Goal: Information Seeking & Learning: Check status

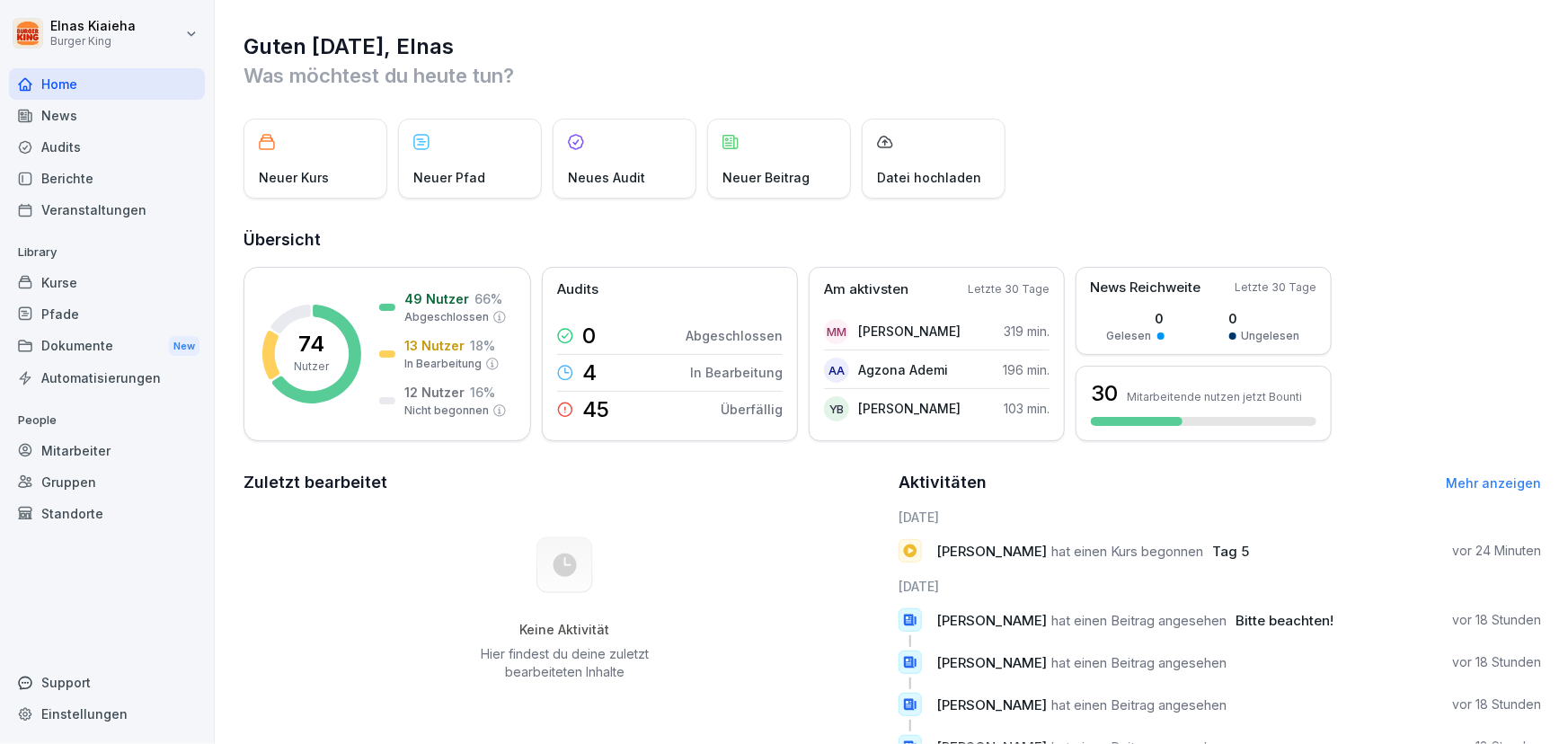
click at [83, 172] on div "Berichte" at bounding box center [107, 178] width 196 height 31
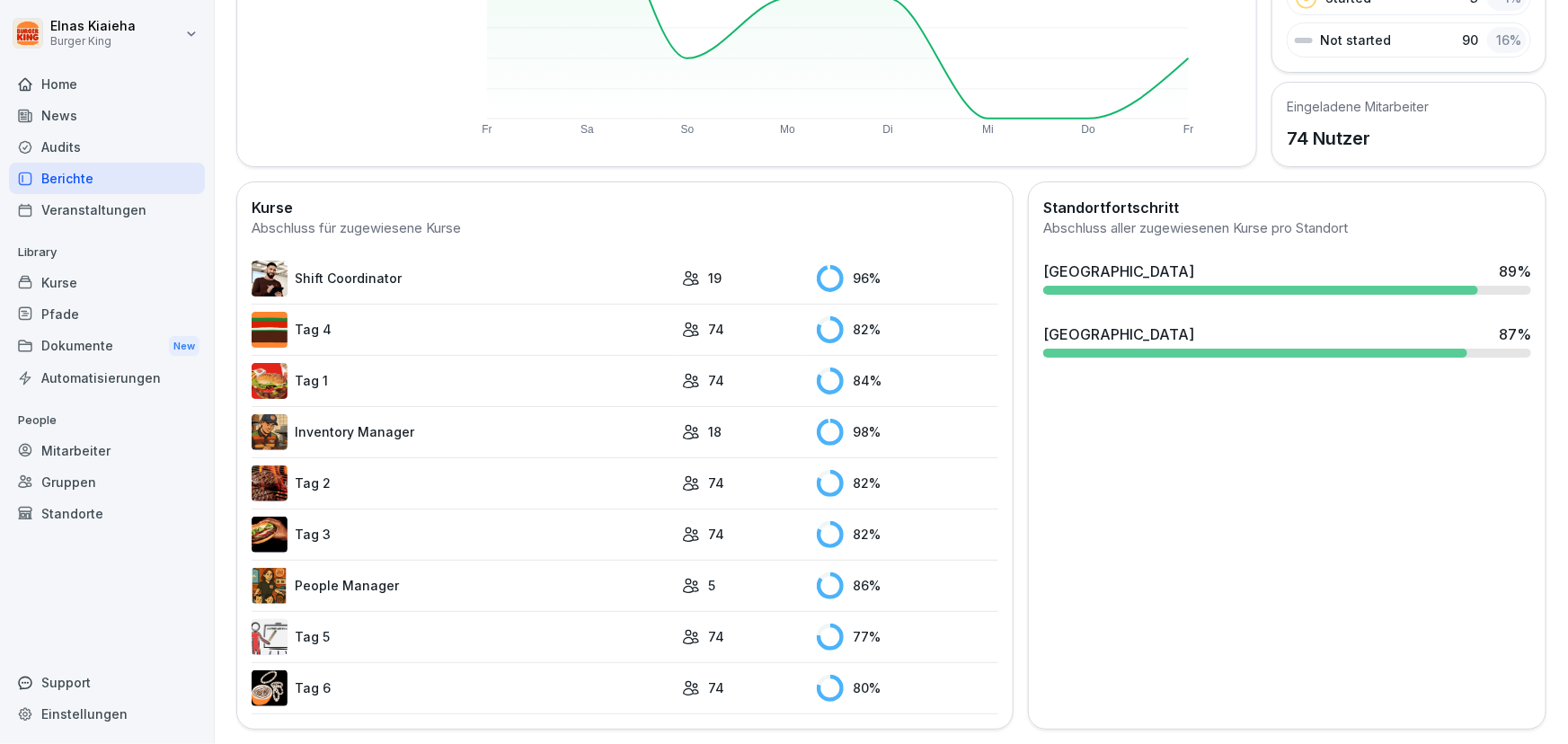
scroll to position [349, 0]
click at [380, 627] on link "Tag 5" at bounding box center [462, 636] width 421 height 36
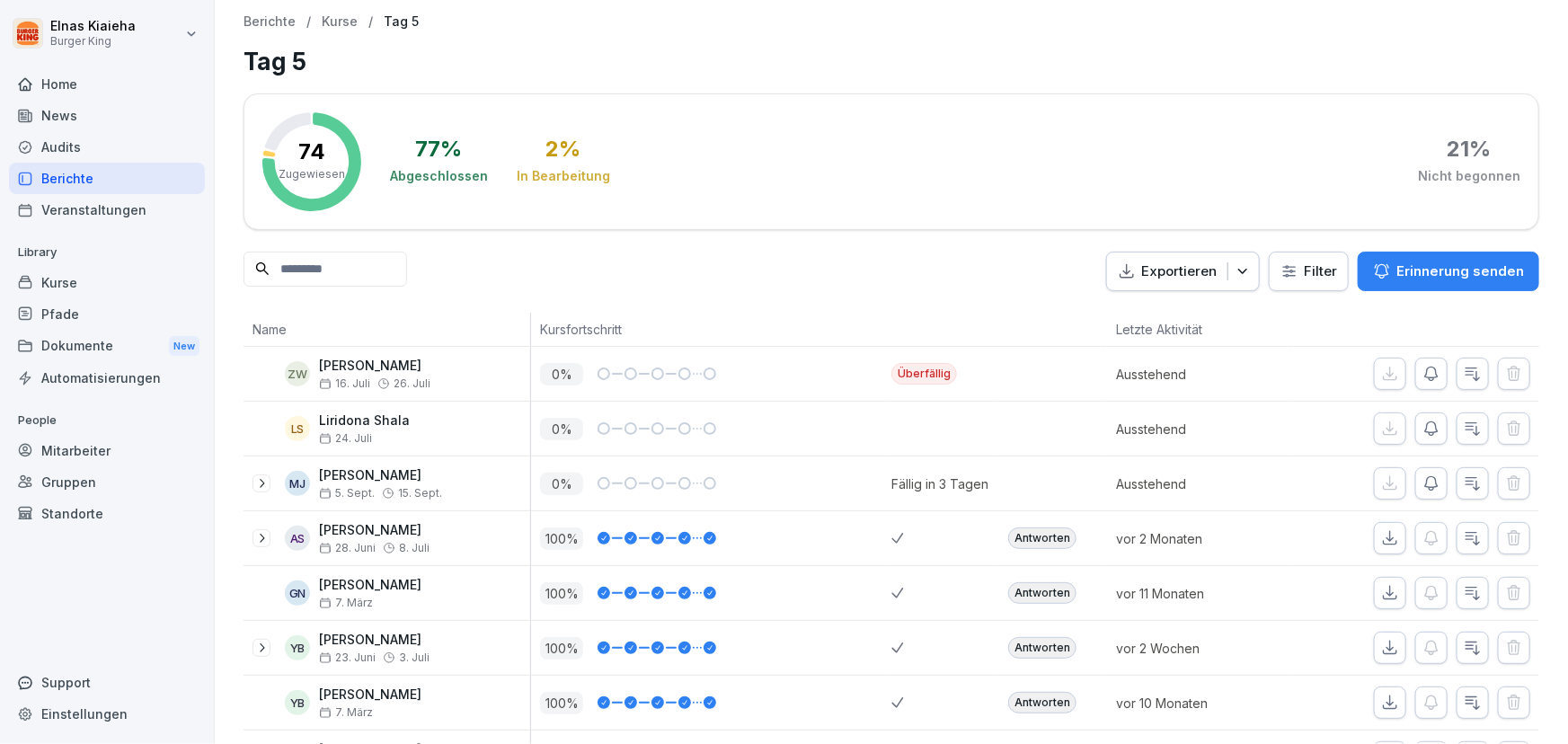
click at [1293, 269] on html "Elnas Kiaieha Burger King Home News Audits Berichte Veranstaltungen Library Kur…" at bounding box center [784, 372] width 1568 height 744
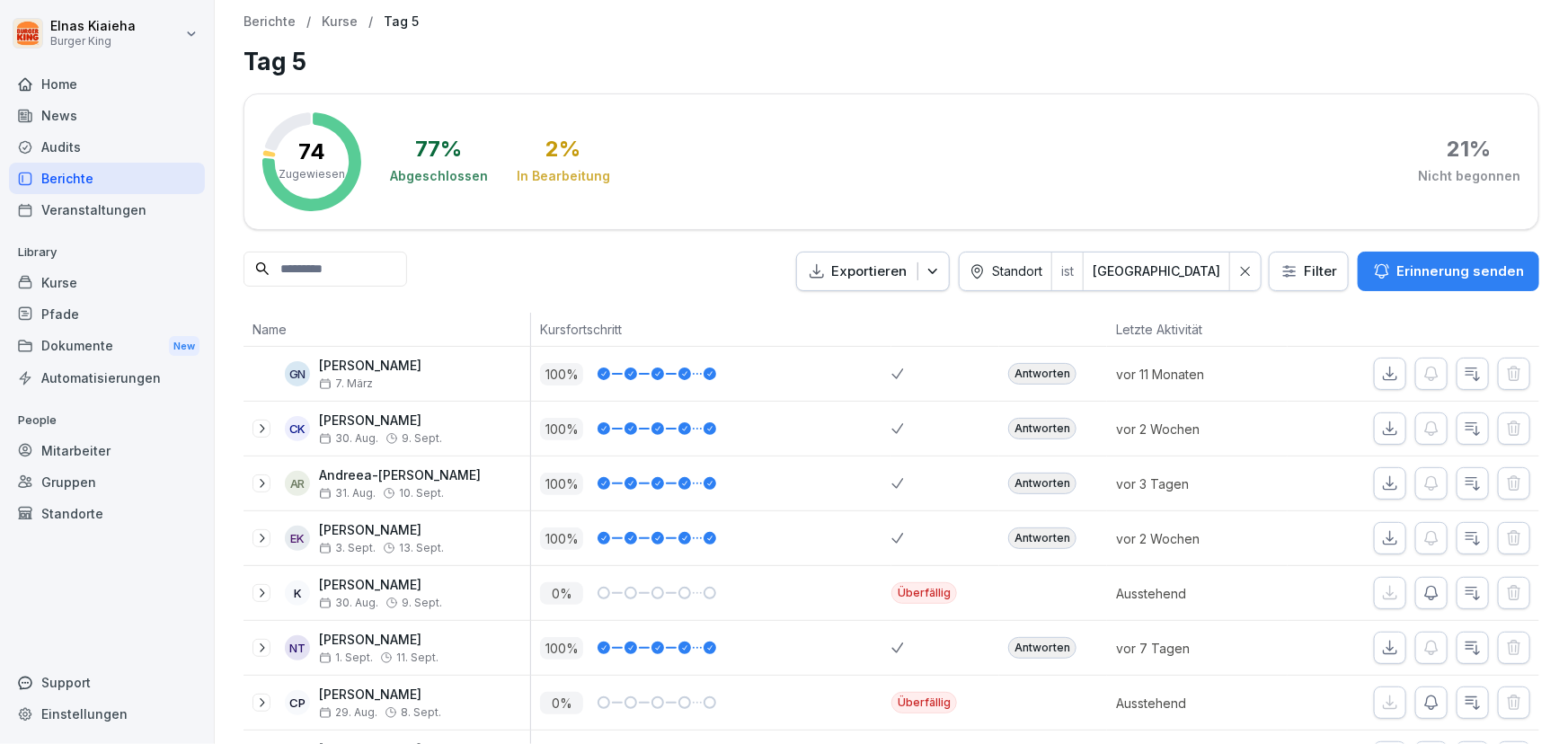
click at [359, 261] on input at bounding box center [325, 269] width 164 height 35
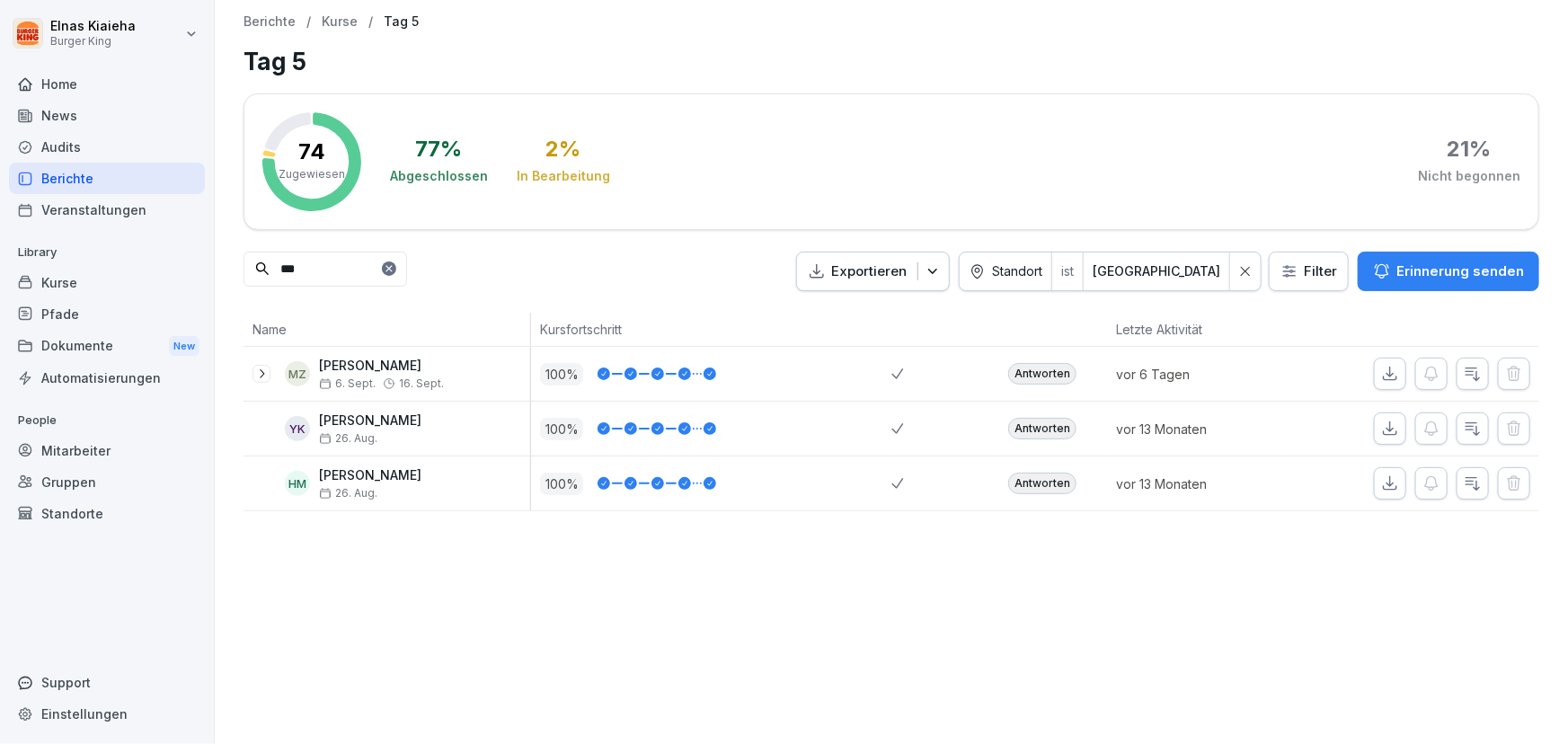
type input "***"
click at [147, 171] on div "Berichte" at bounding box center [107, 178] width 196 height 31
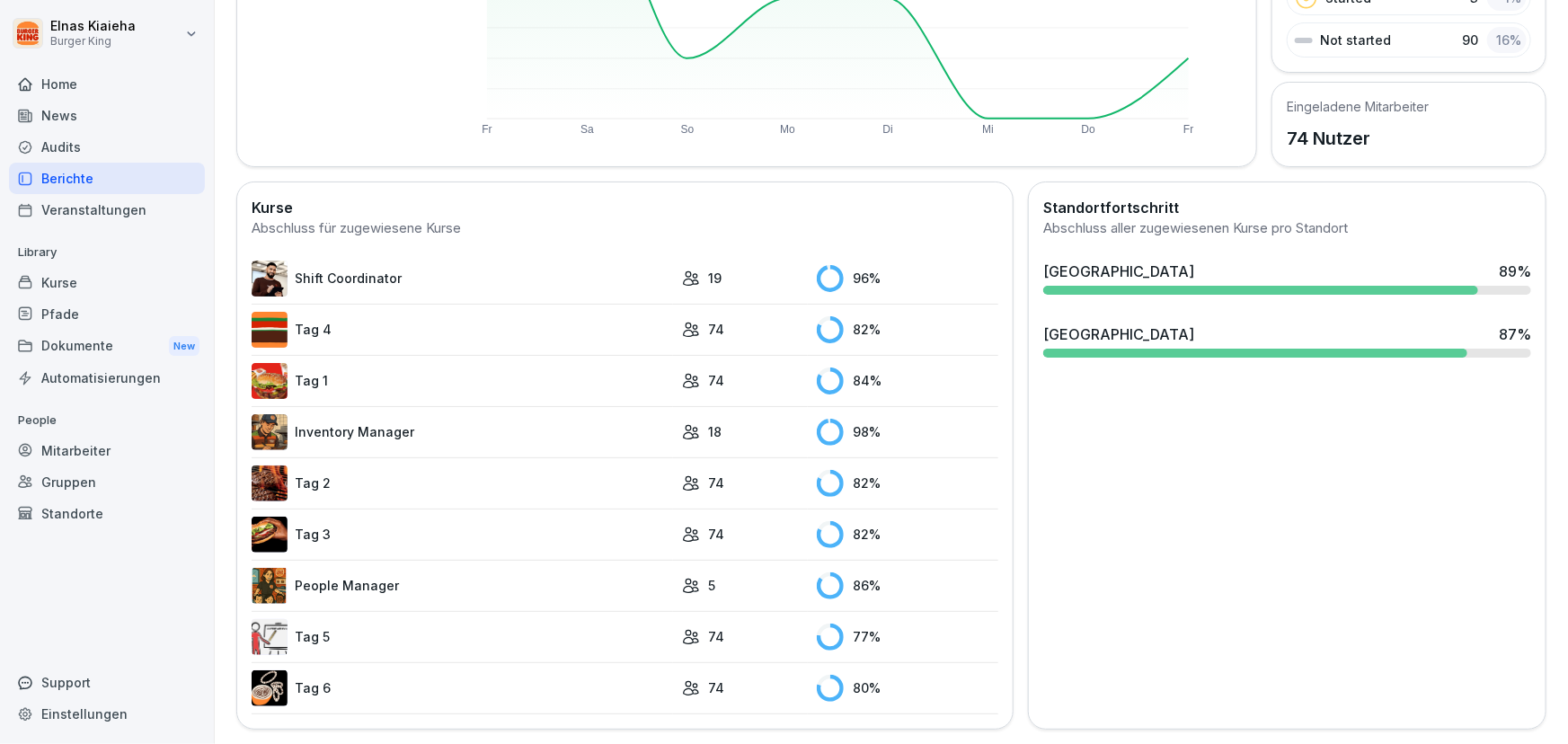
scroll to position [349, 0]
click at [384, 624] on link "Tag 5" at bounding box center [462, 636] width 421 height 36
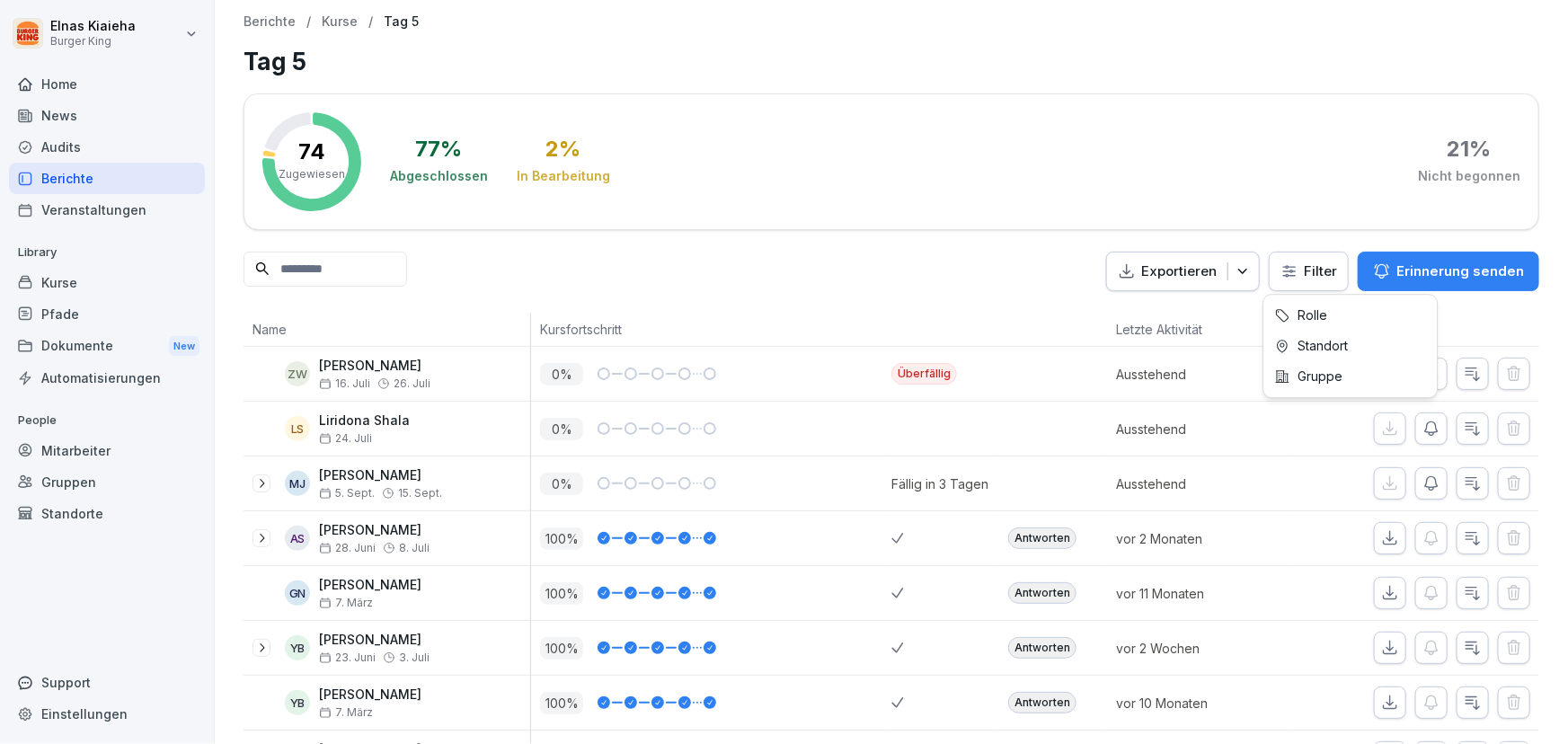
click at [1290, 278] on html "Elnas Kiaieha Burger King Home News Audits Berichte Veranstaltungen Library Kur…" at bounding box center [784, 372] width 1568 height 744
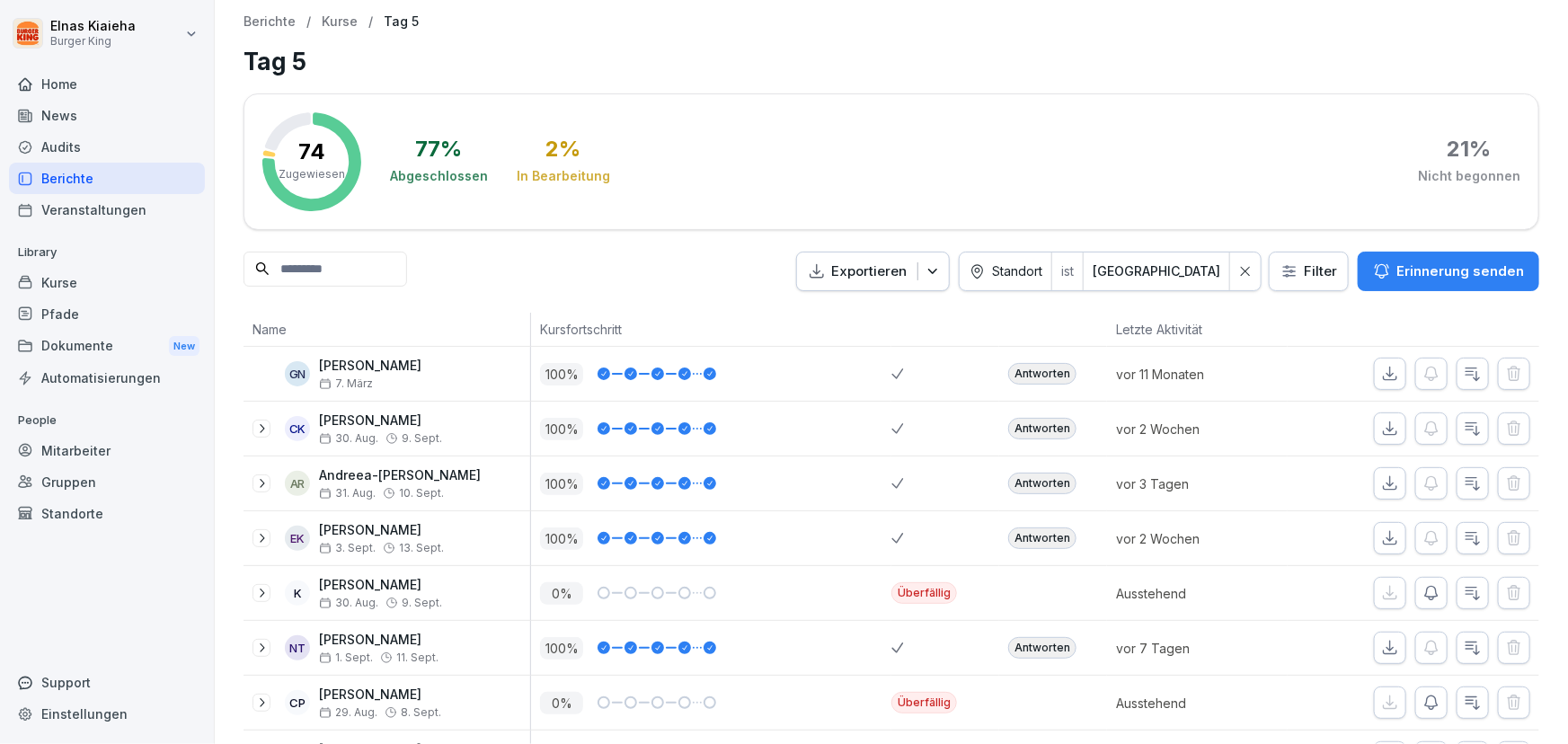
click at [117, 178] on div "Berichte" at bounding box center [107, 178] width 196 height 31
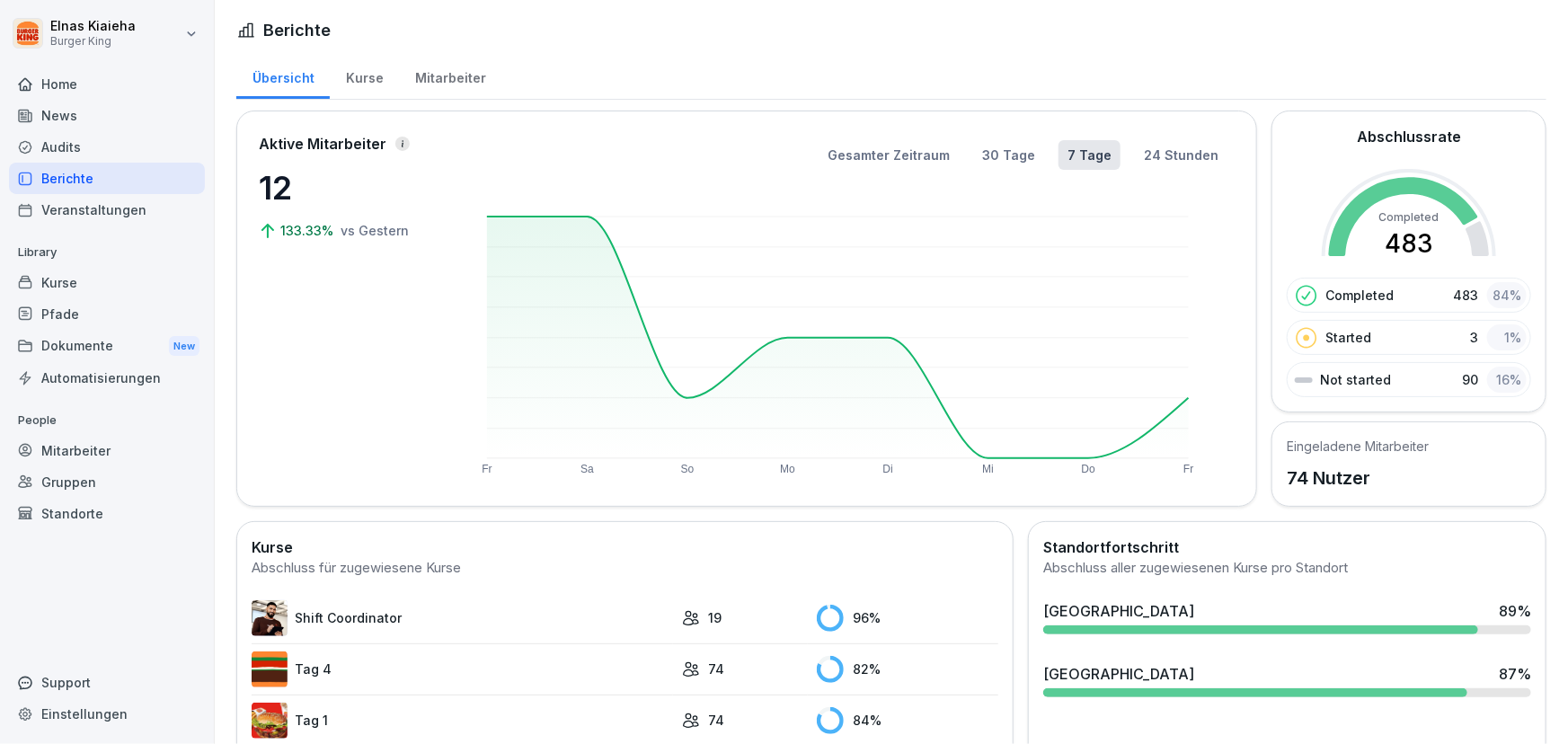
click at [92, 450] on div "Mitarbeiter" at bounding box center [107, 450] width 196 height 31
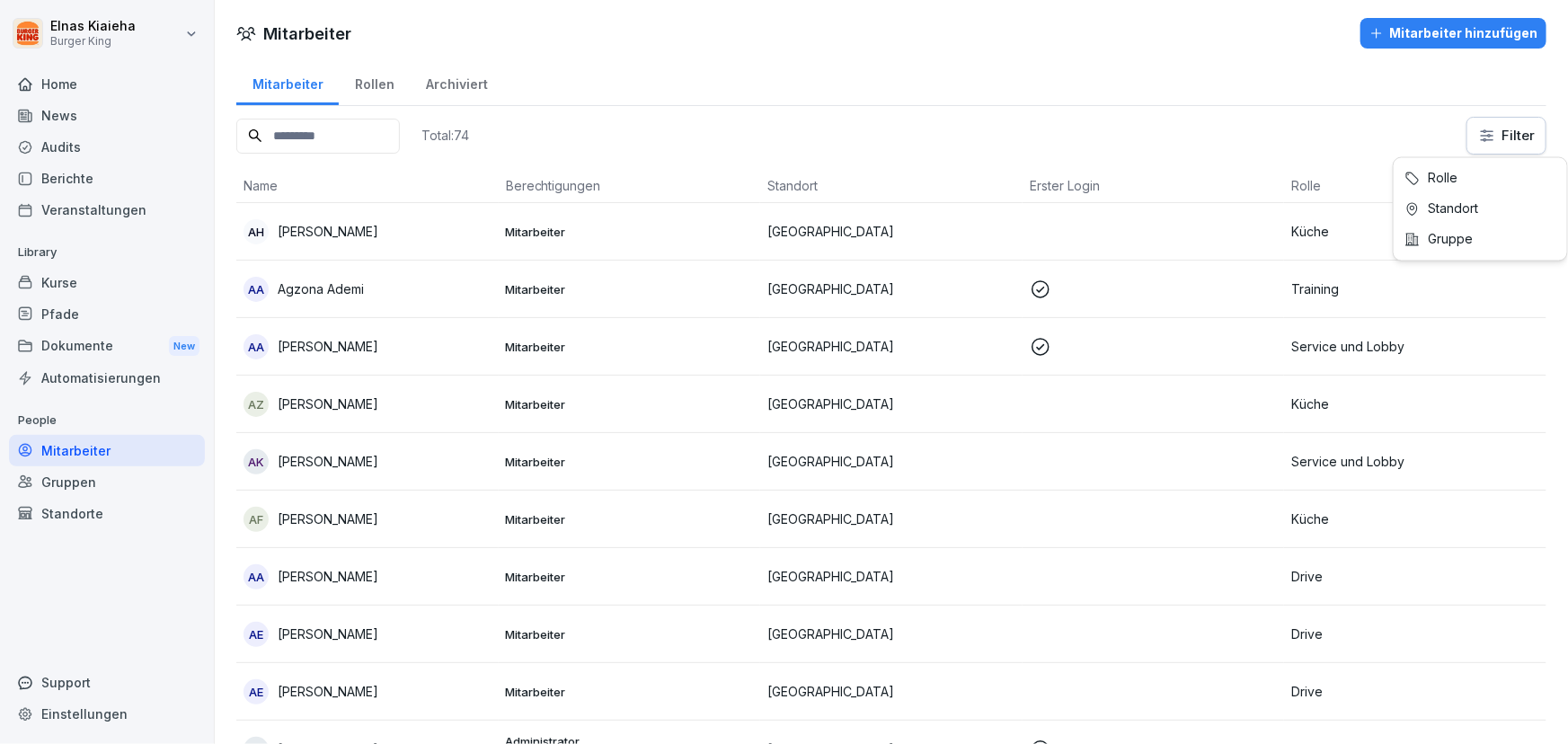
click at [1480, 146] on html "Elnas Kiaieha Burger King Home News Audits Berichte Veranstaltungen Library Kur…" at bounding box center [784, 372] width 1568 height 744
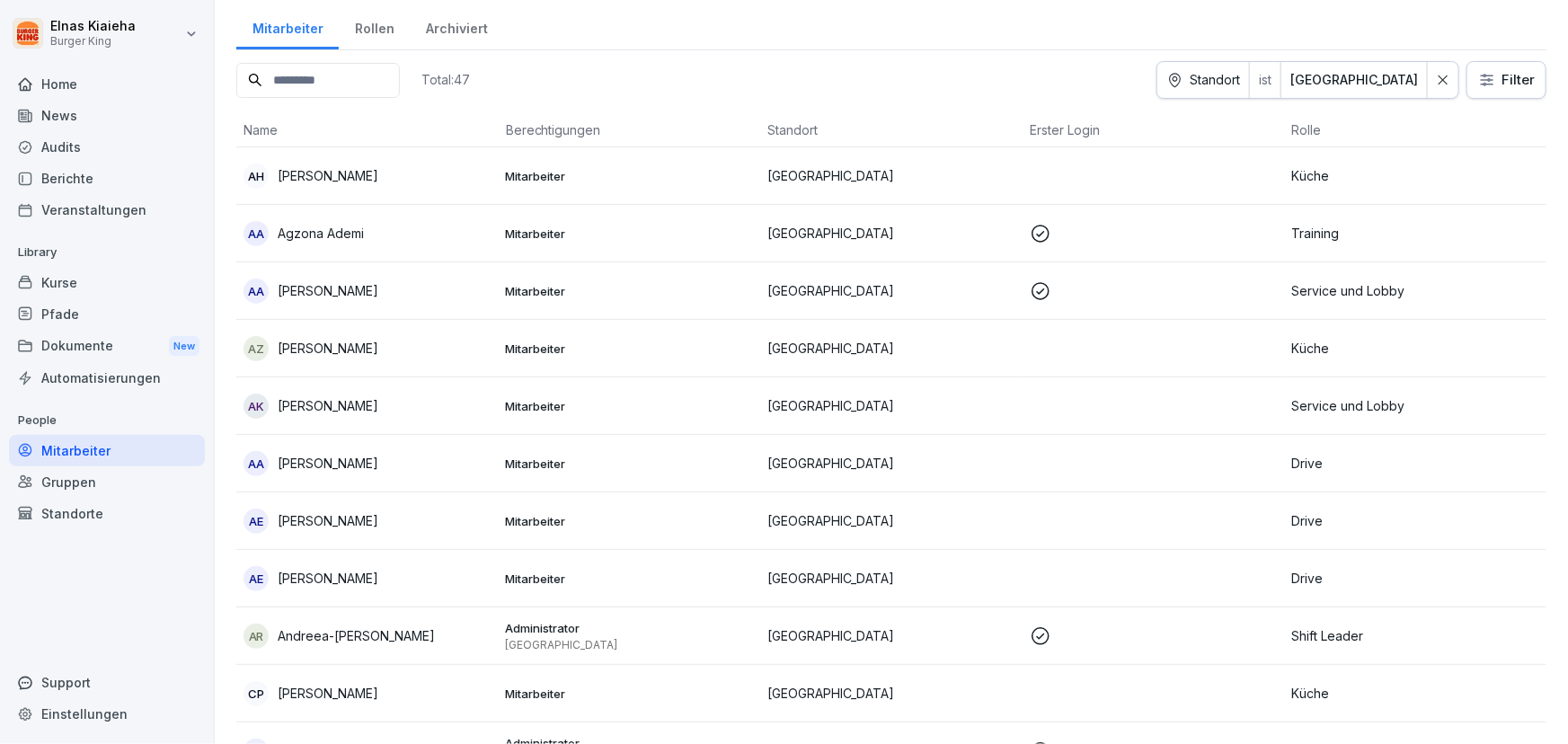
scroll to position [81, 0]
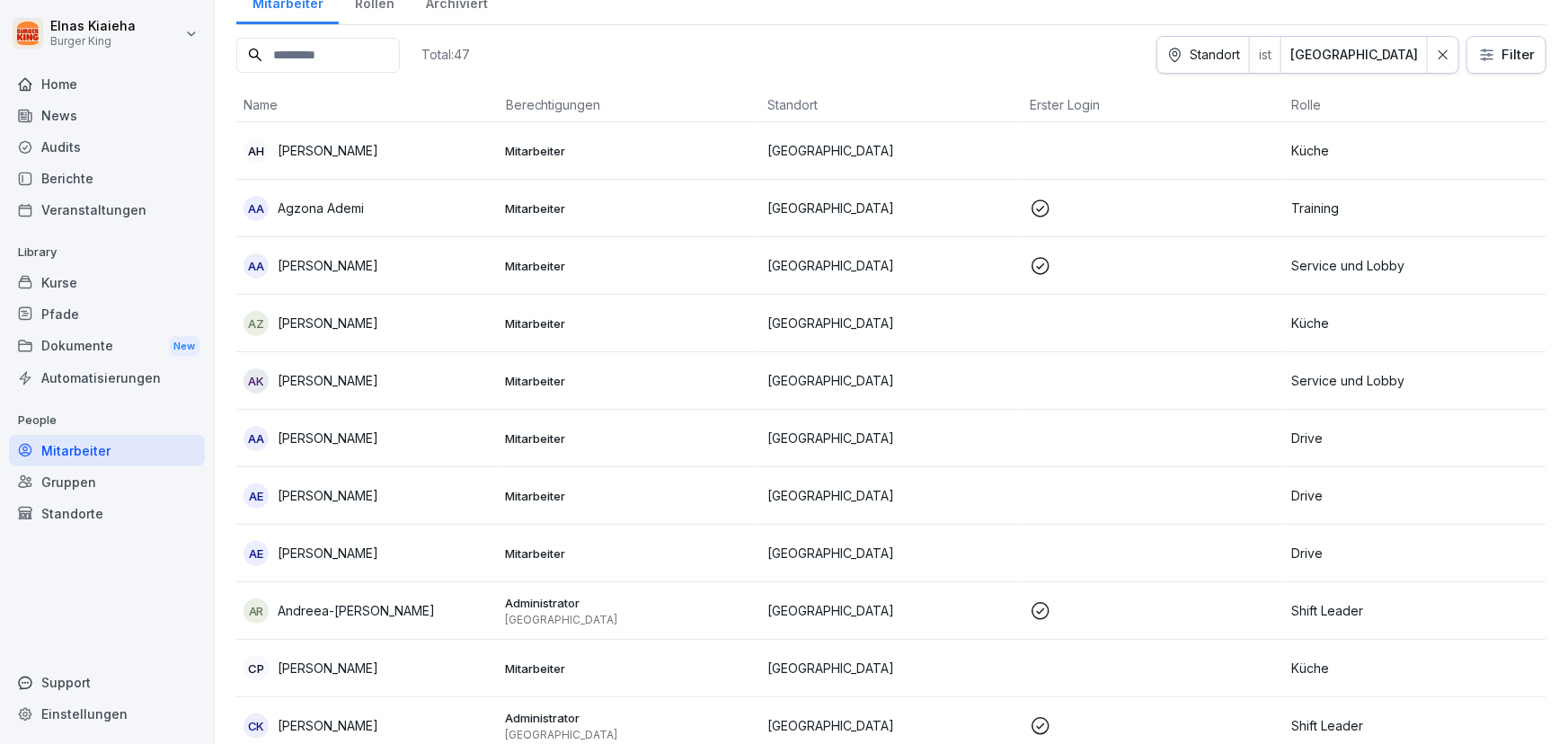
click at [378, 489] on p "[PERSON_NAME]" at bounding box center [328, 495] width 101 height 19
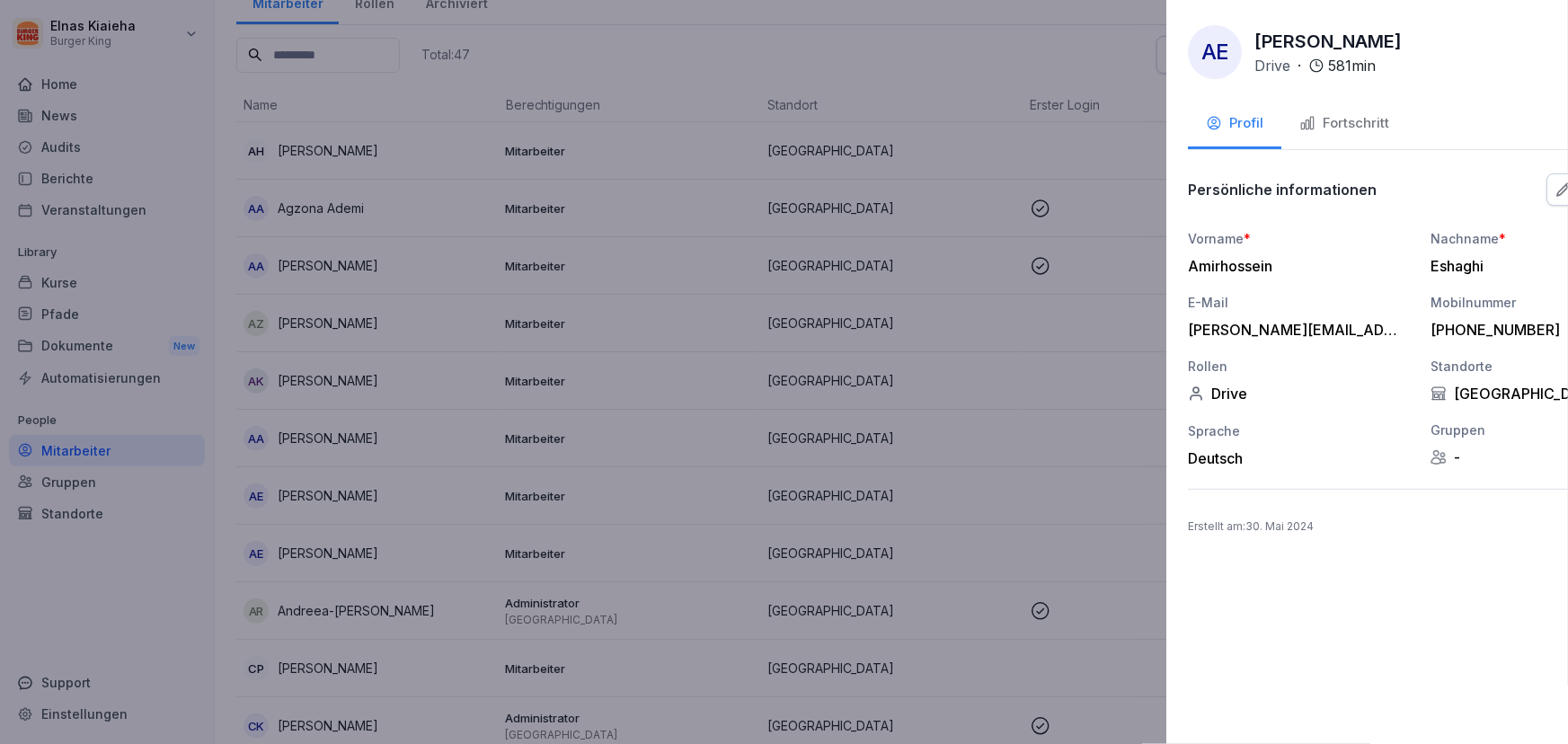
click at [383, 489] on div at bounding box center [784, 372] width 1568 height 744
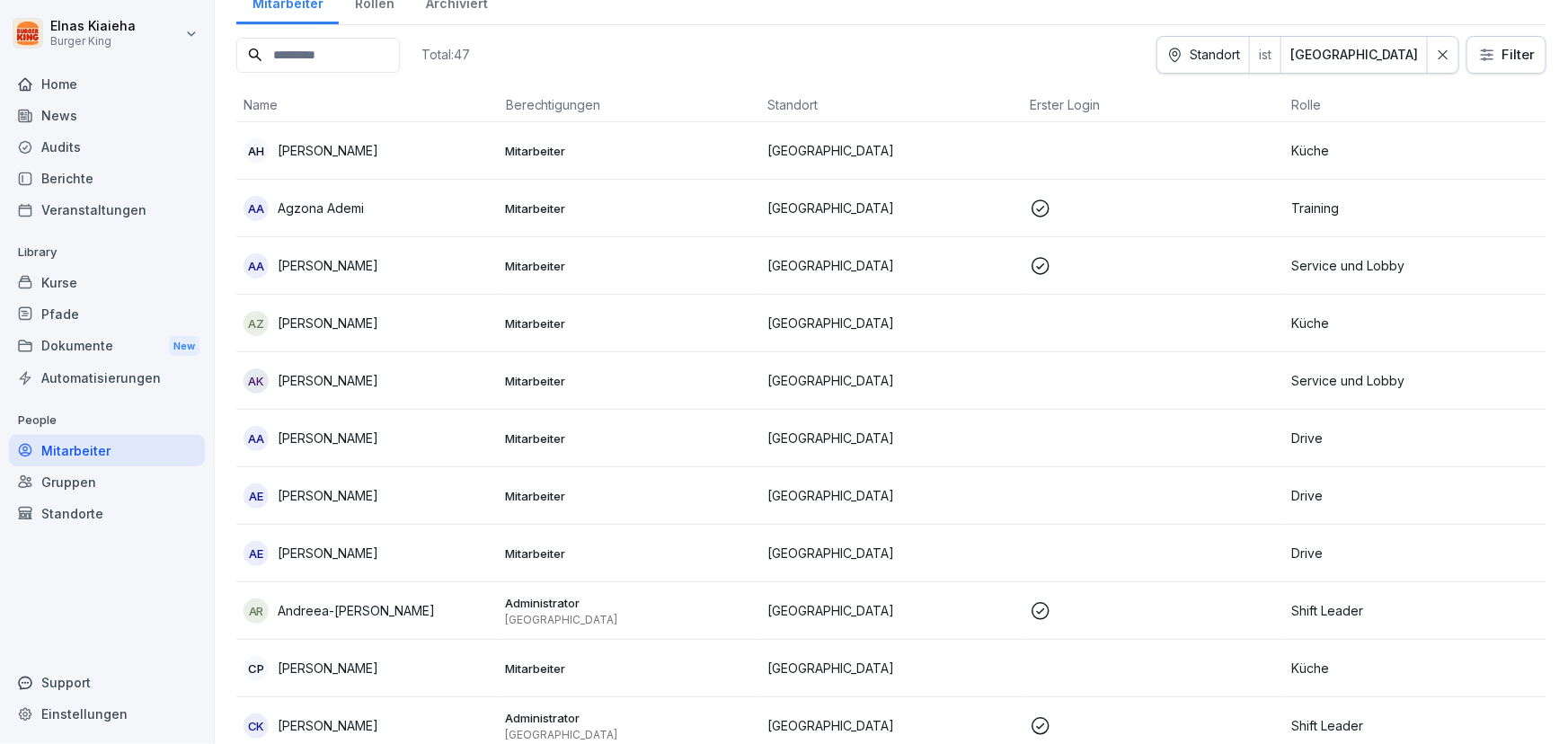
click at [373, 548] on p "[PERSON_NAME]" at bounding box center [328, 553] width 101 height 19
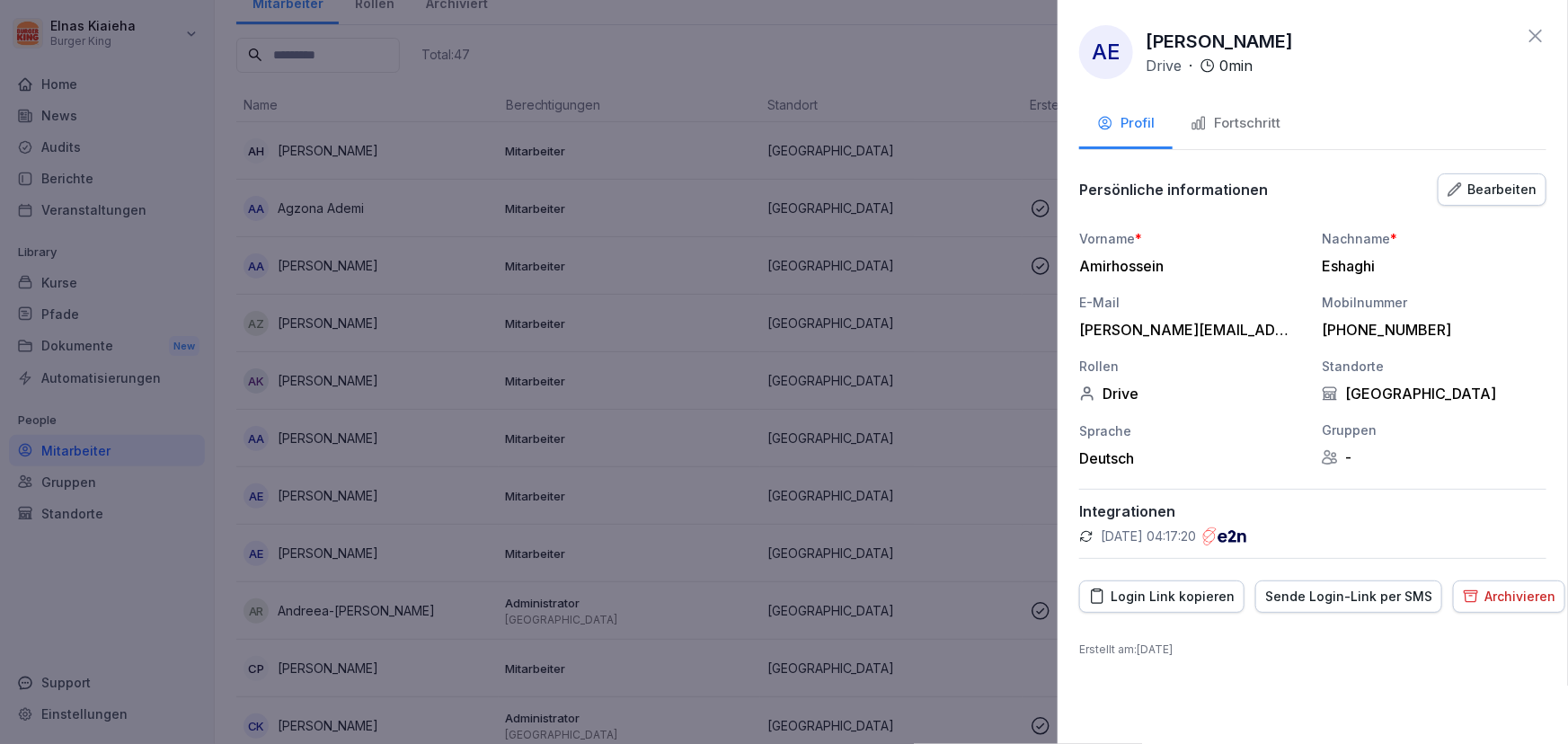
click at [373, 548] on div at bounding box center [784, 372] width 1568 height 744
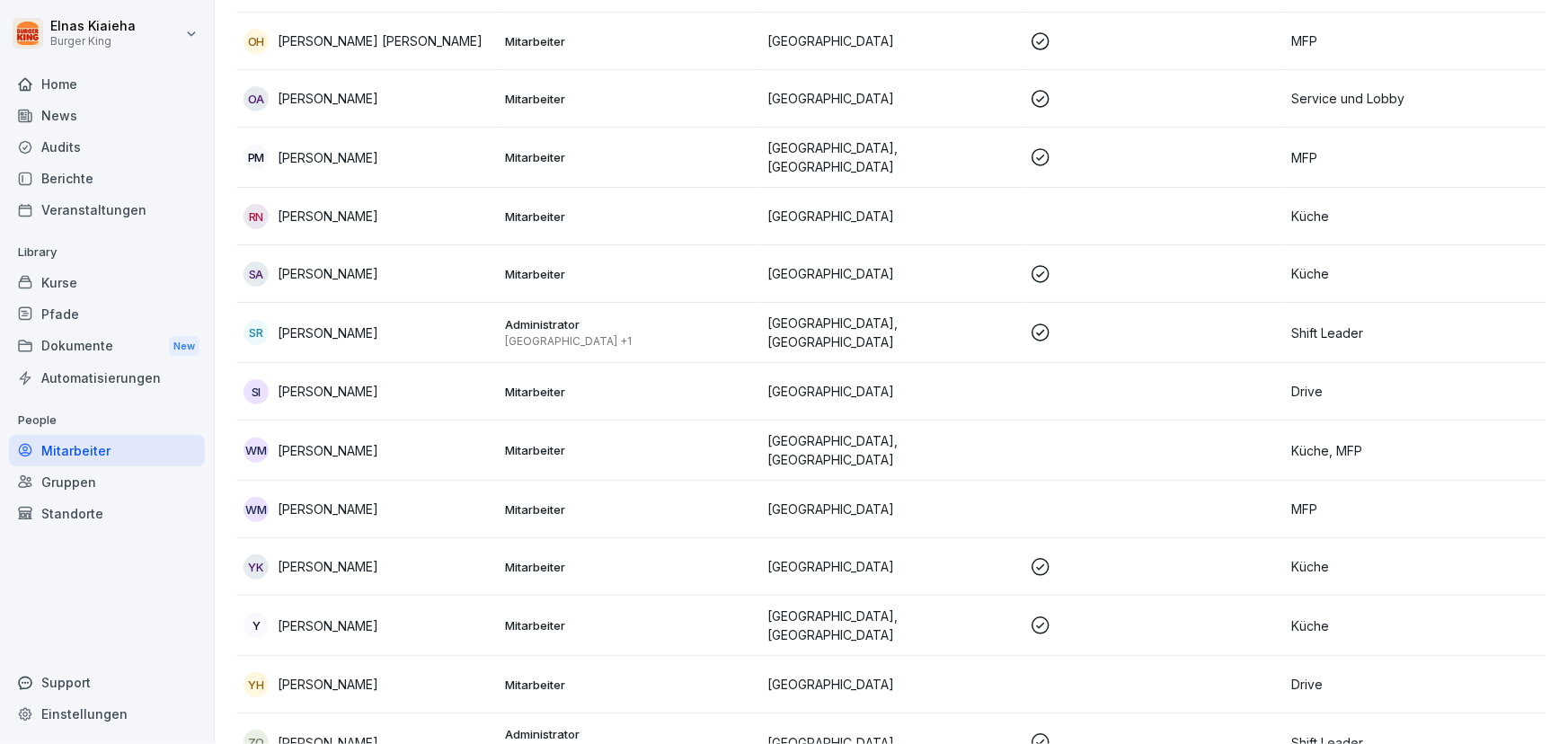
scroll to position [2192, 0]
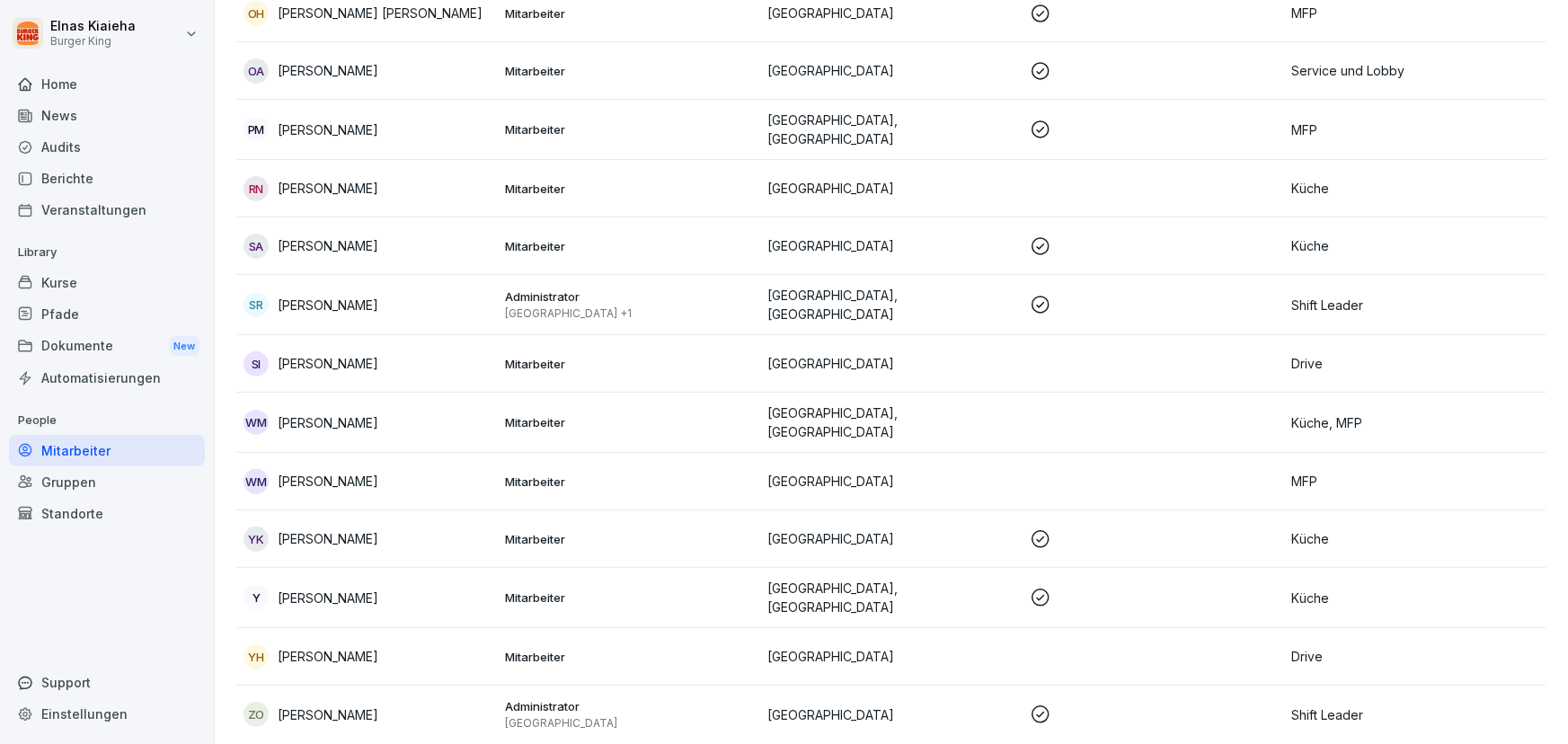
click at [101, 174] on div "Berichte" at bounding box center [107, 178] width 196 height 31
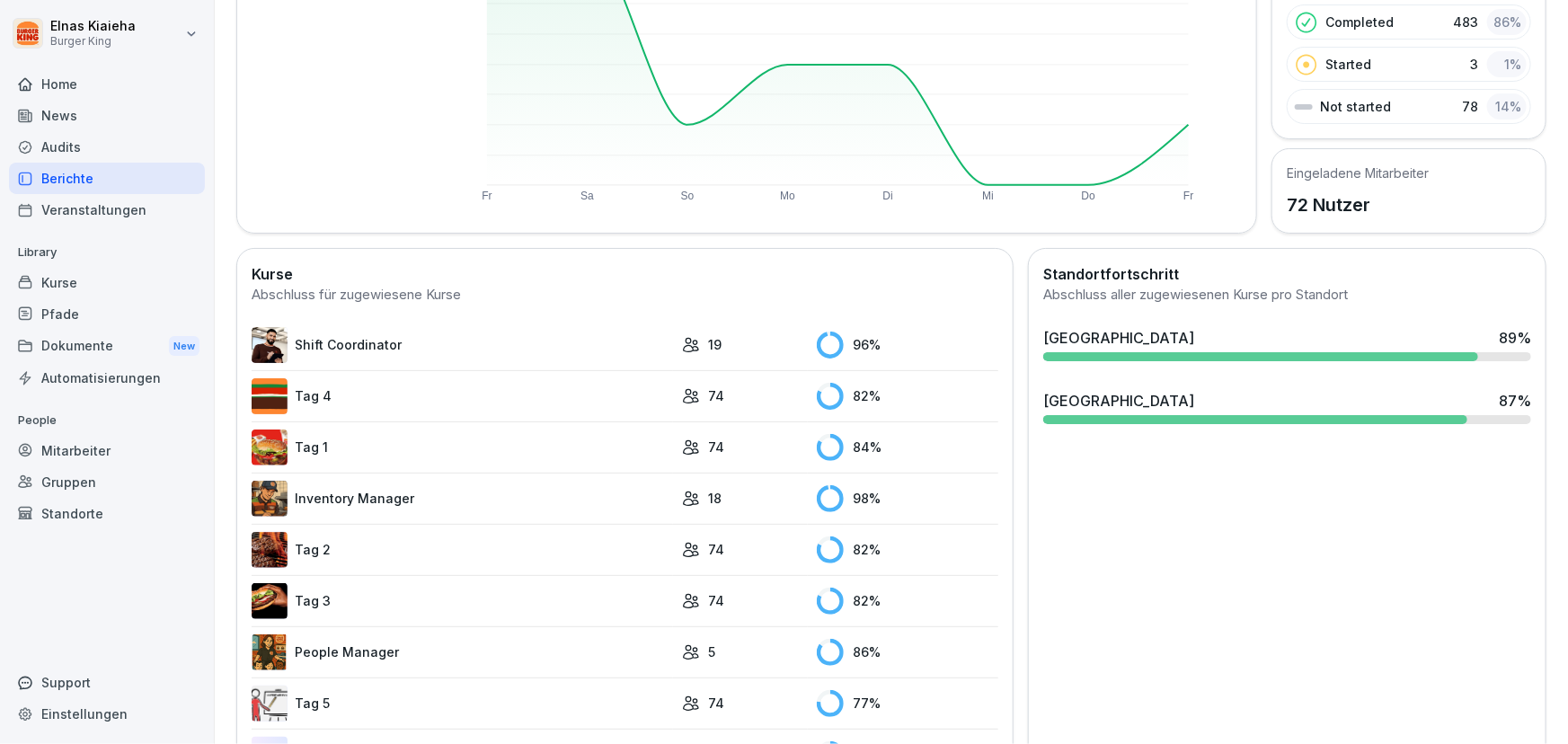
scroll to position [349, 0]
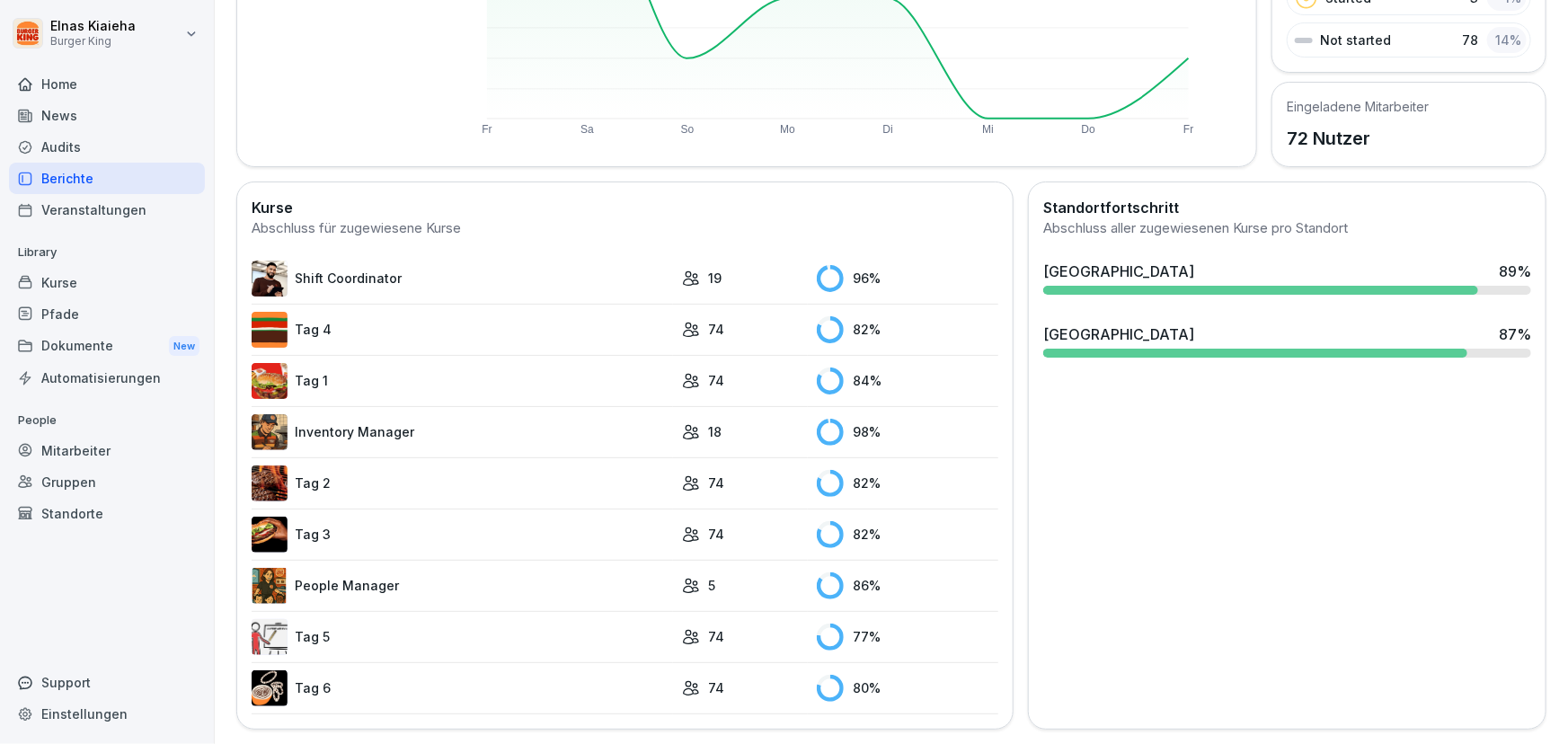
click at [330, 626] on link "Tag 5" at bounding box center [462, 636] width 421 height 36
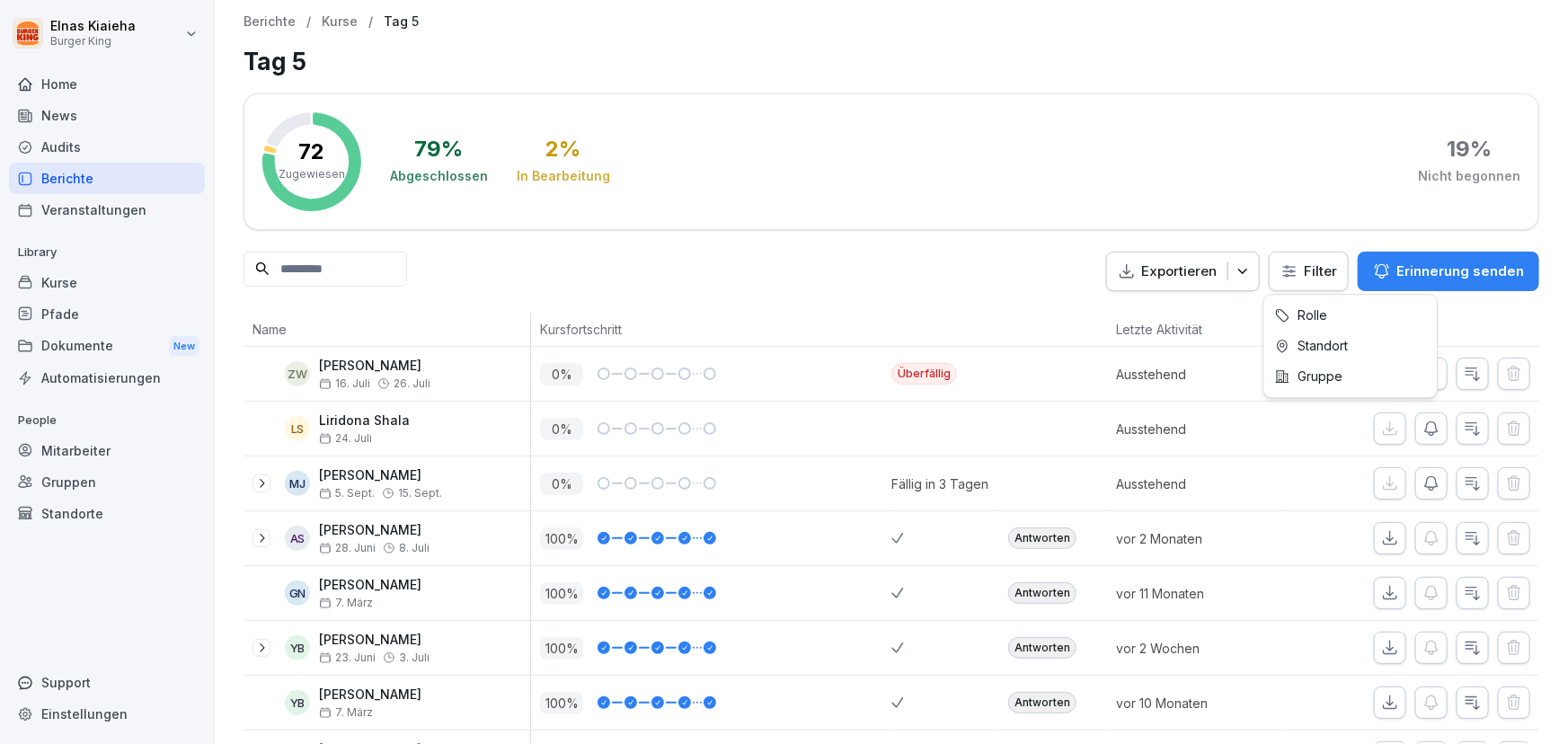
click at [1292, 271] on html "Elnas Kiaieha Burger King Home News Audits Berichte Veranstaltungen Library Kur…" at bounding box center [784, 372] width 1568 height 744
click at [1293, 273] on html "Elnas Kiaieha Burger King Home News Audits Berichte Veranstaltungen Library Kur…" at bounding box center [784, 372] width 1568 height 744
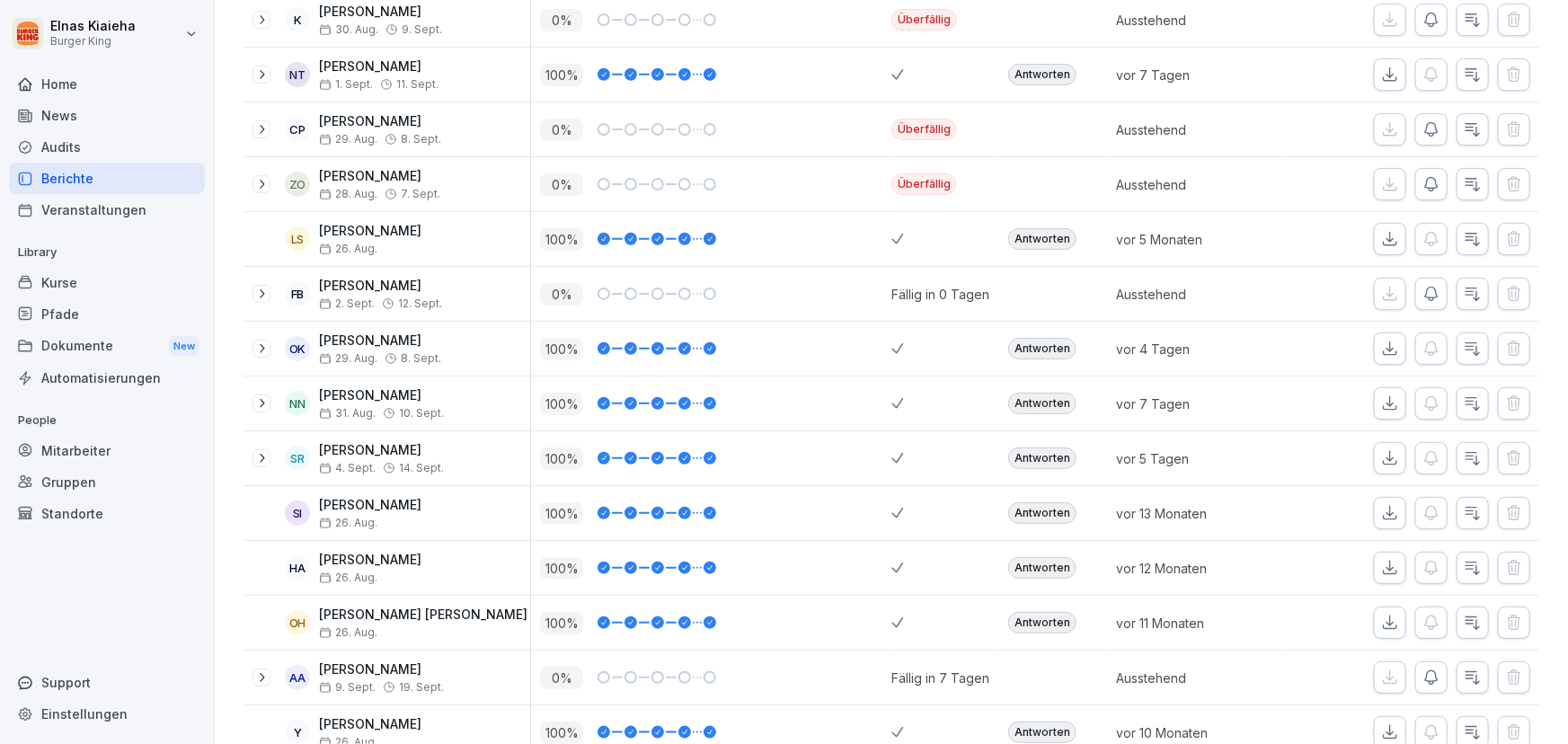
scroll to position [572, 0]
click at [1468, 406] on icon "button" at bounding box center [1473, 404] width 18 height 18
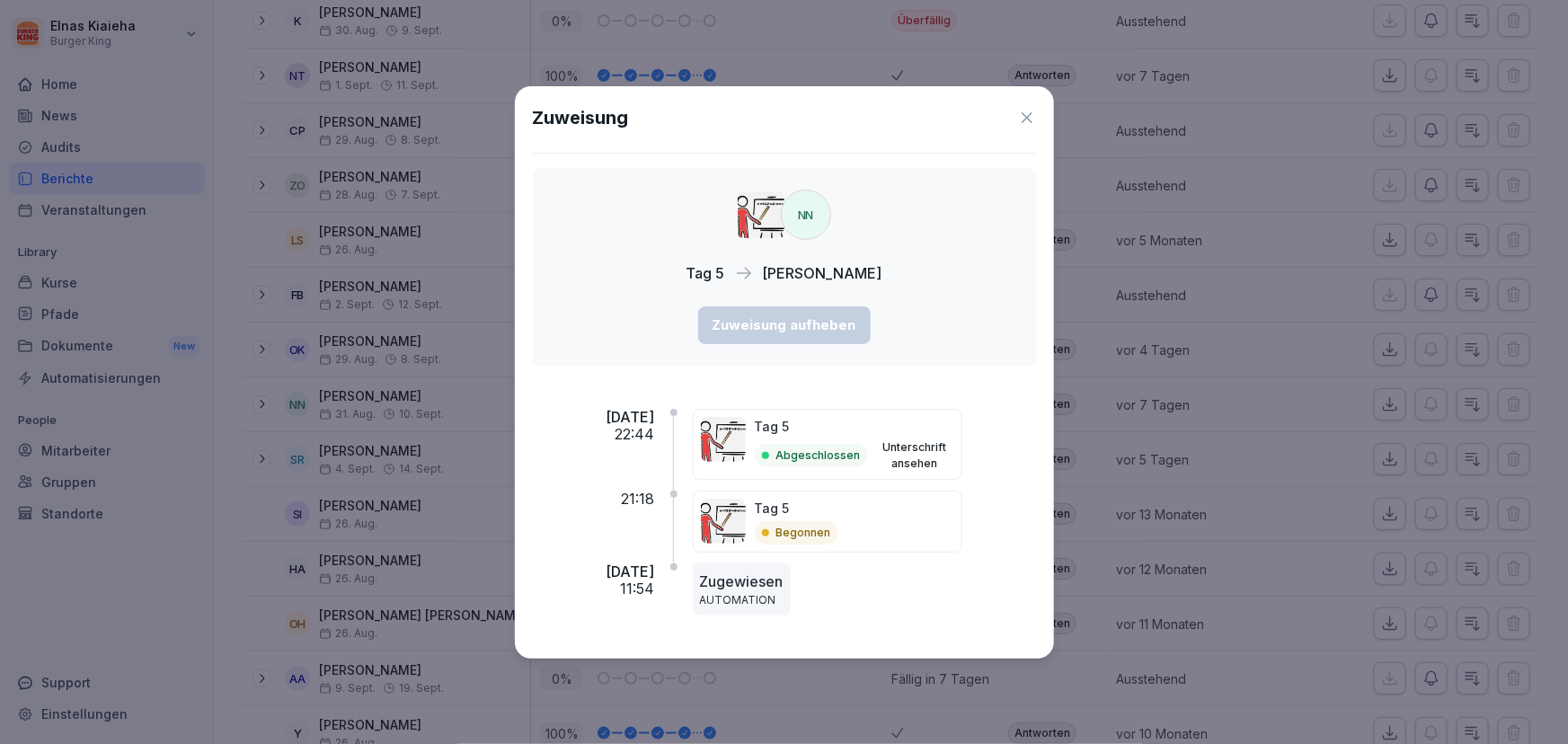
click at [1021, 116] on icon at bounding box center [1027, 118] width 18 height 18
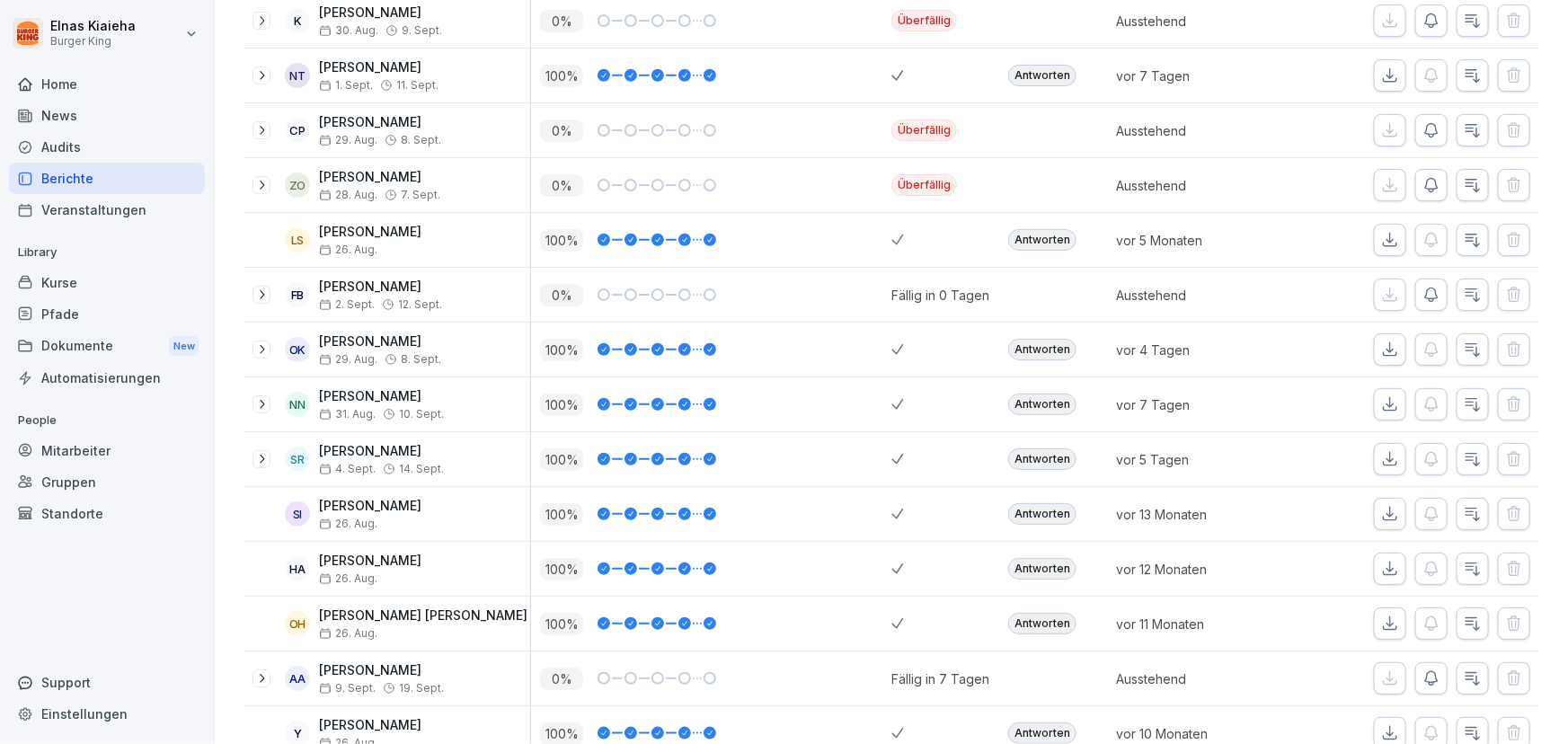
click at [93, 186] on div "Berichte" at bounding box center [107, 178] width 196 height 31
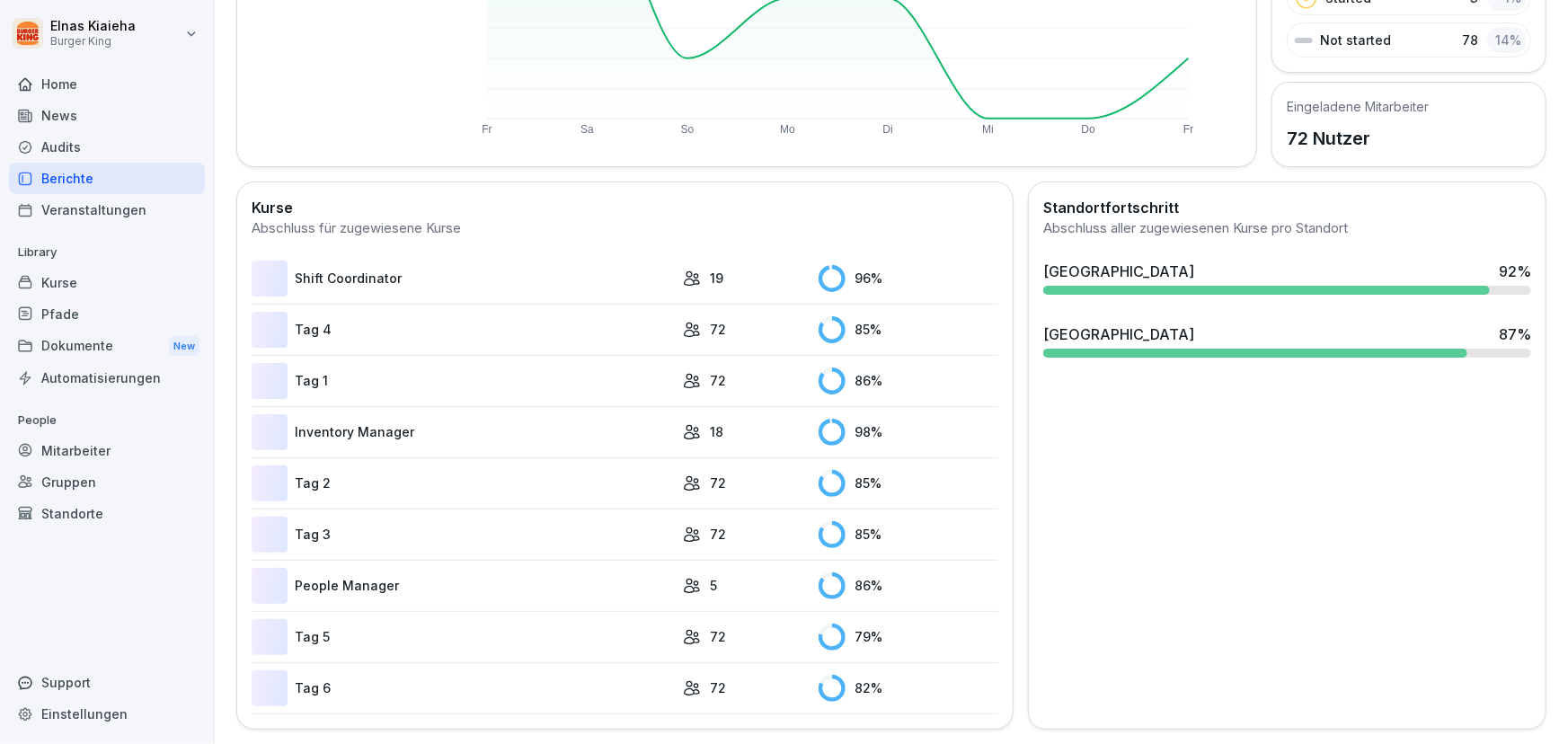
scroll to position [110, 0]
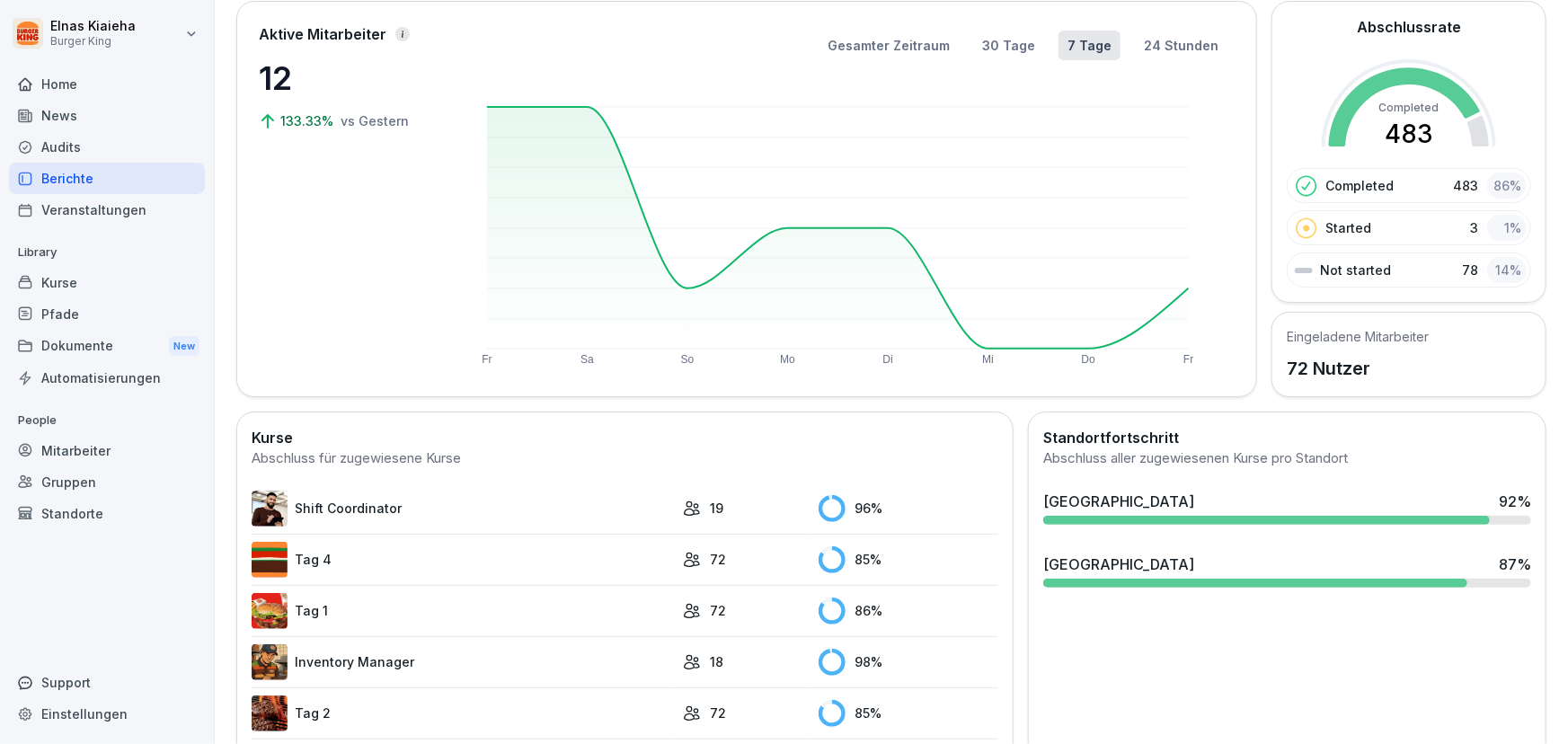
click at [111, 177] on div "Berichte" at bounding box center [107, 178] width 196 height 31
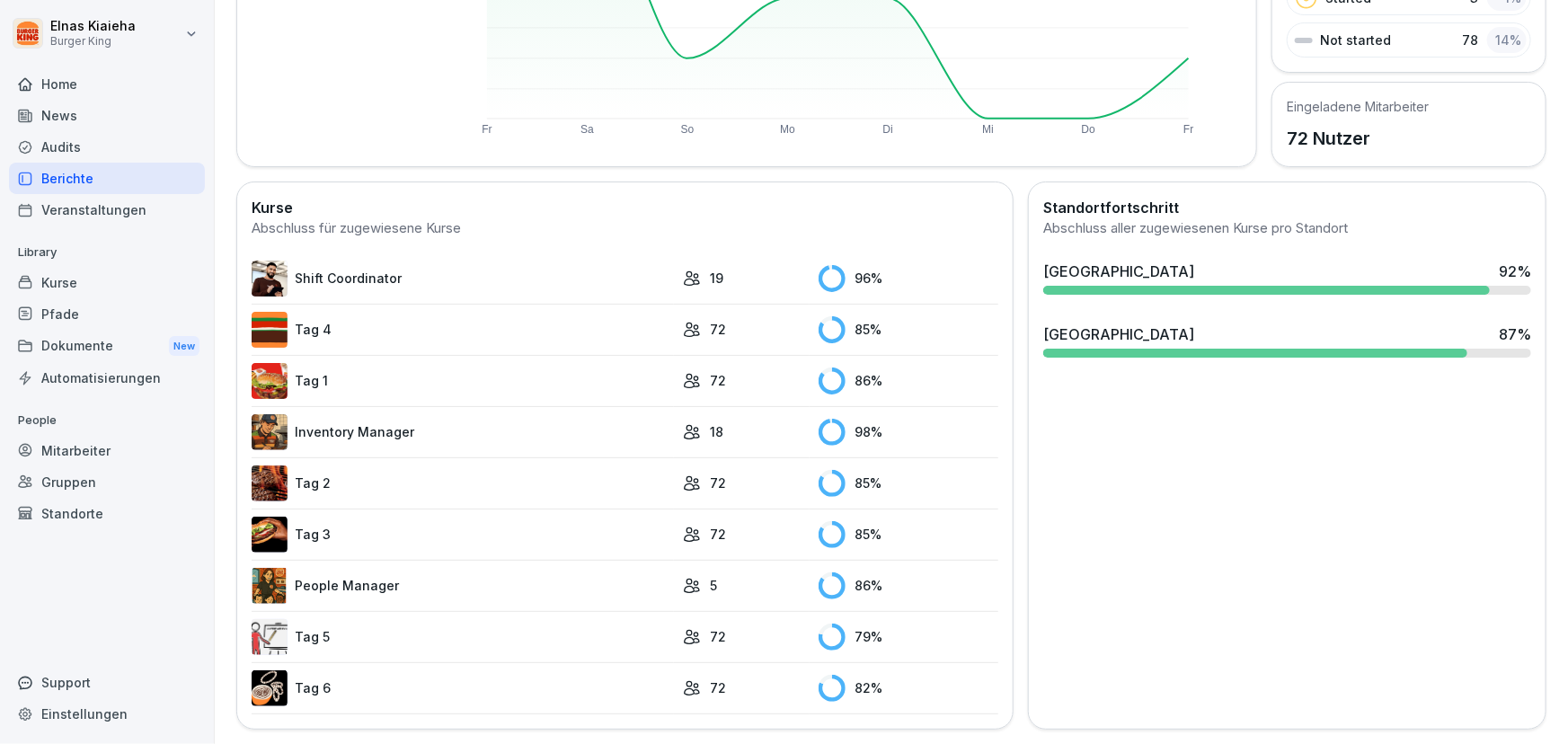
scroll to position [349, 0]
click at [323, 619] on link "Tag 5" at bounding box center [462, 636] width 422 height 36
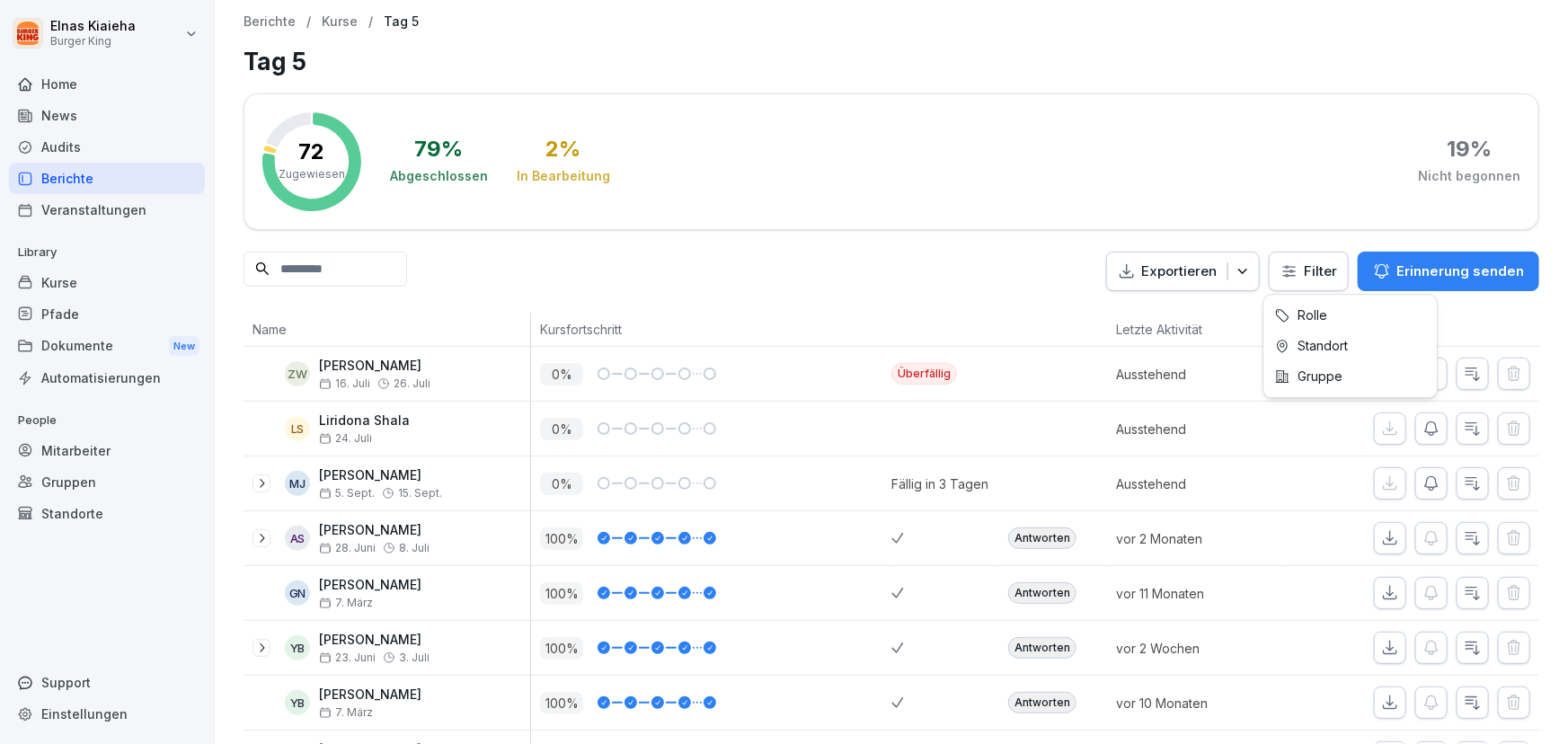
click at [1285, 268] on html "Elnas Kiaieha Burger King Home News Audits Berichte Veranstaltungen Library Kur…" at bounding box center [784, 372] width 1568 height 744
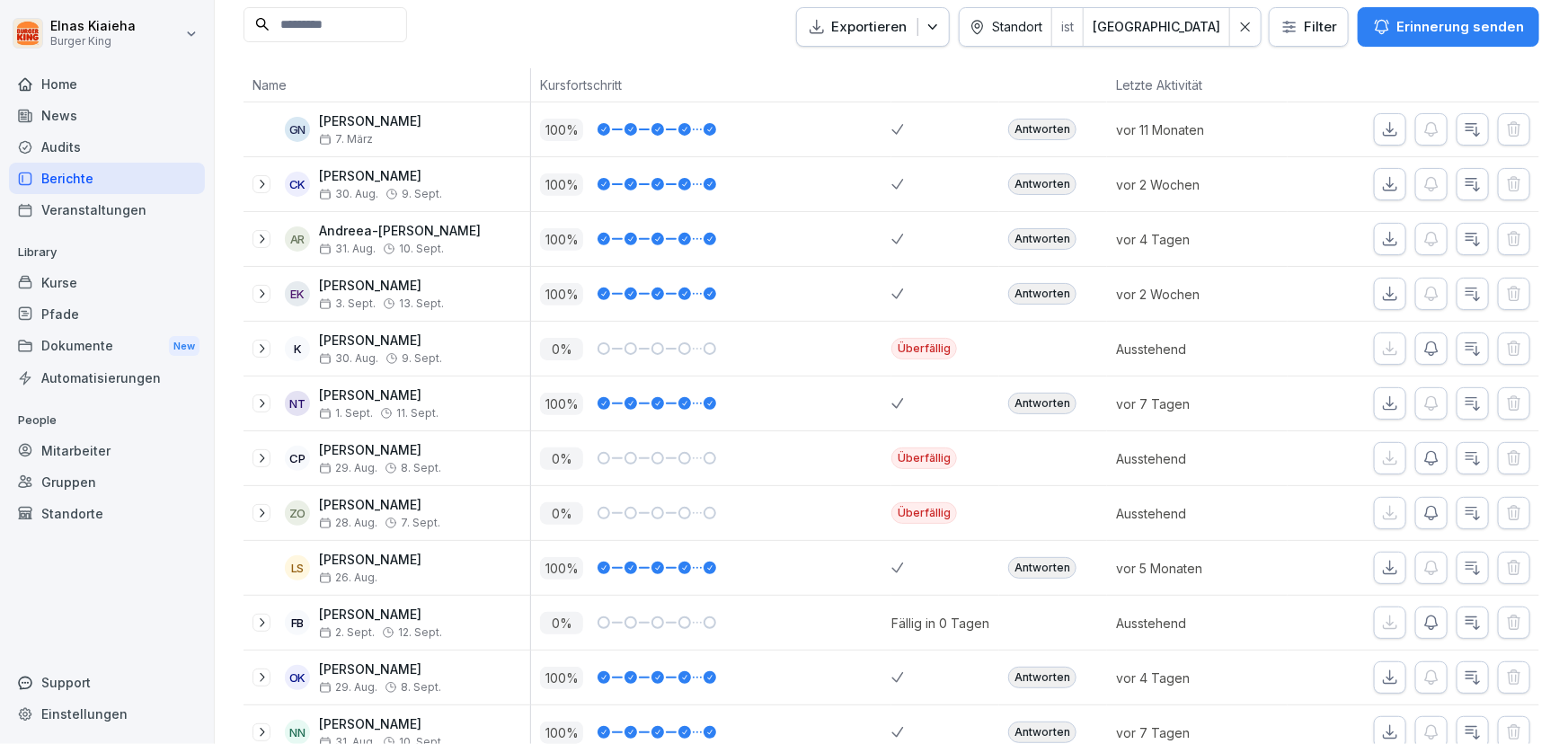
scroll to position [326, 0]
